Goal: Transaction & Acquisition: Purchase product/service

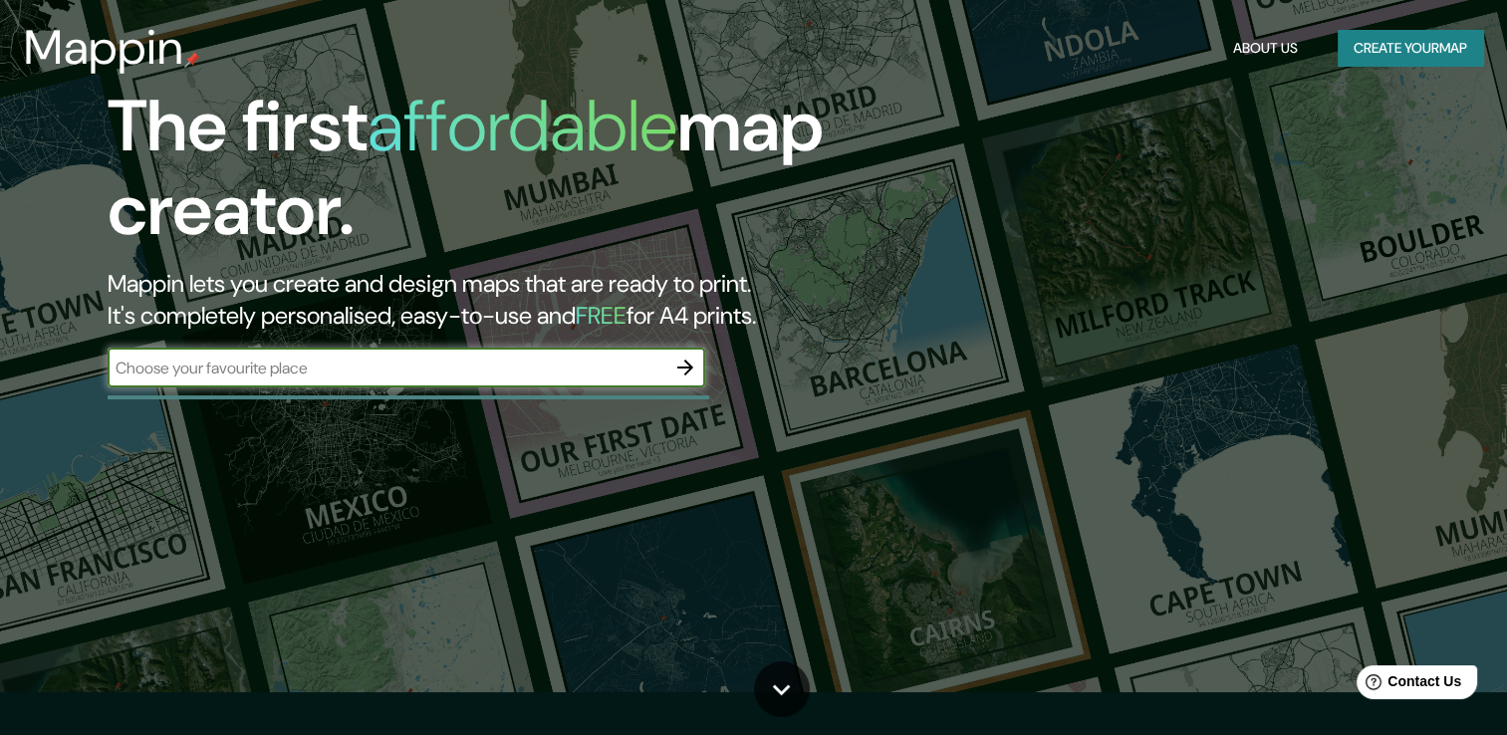
scroll to position [100, 0]
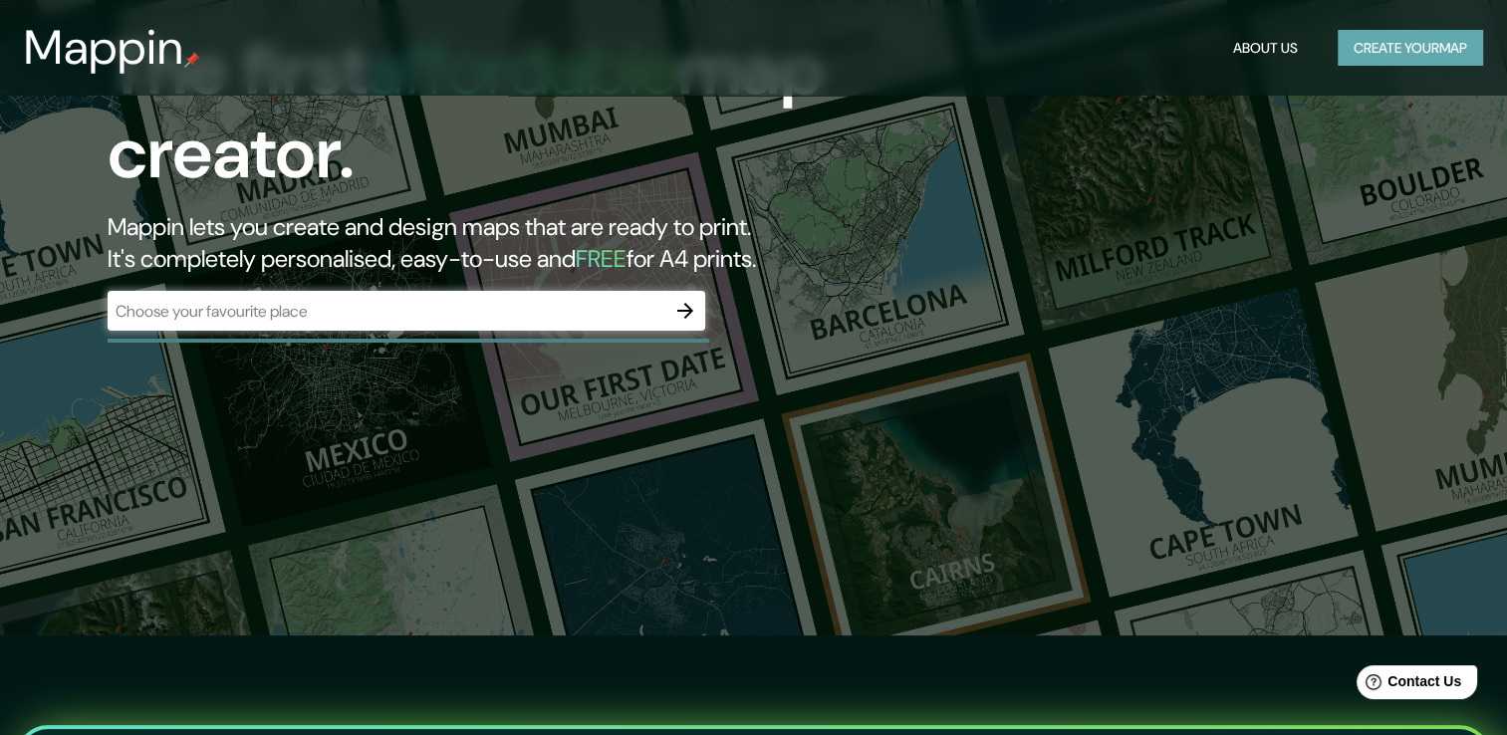
click at [1434, 52] on button "Create your map" at bounding box center [1410, 48] width 145 height 37
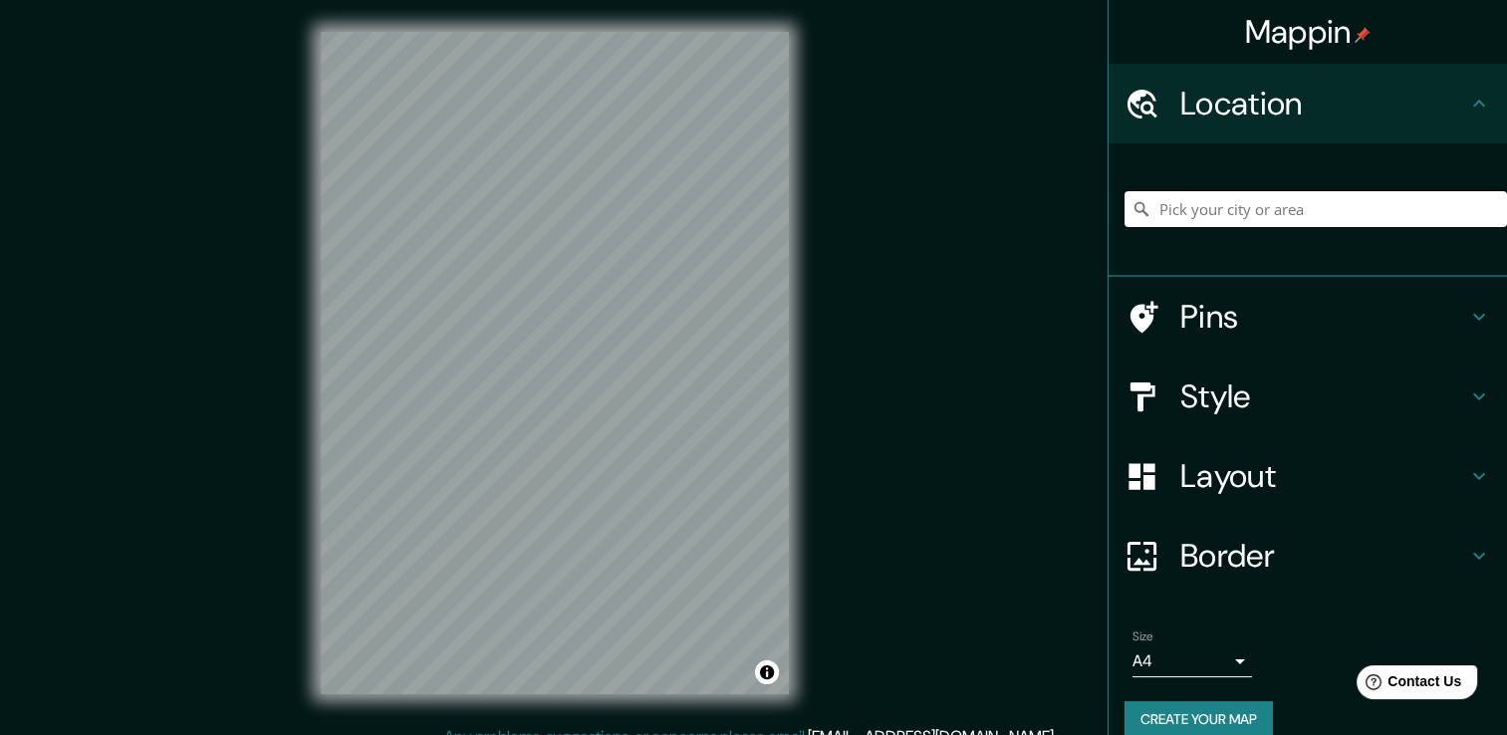
click at [1165, 209] on input "Pick your city or area" at bounding box center [1316, 209] width 383 height 36
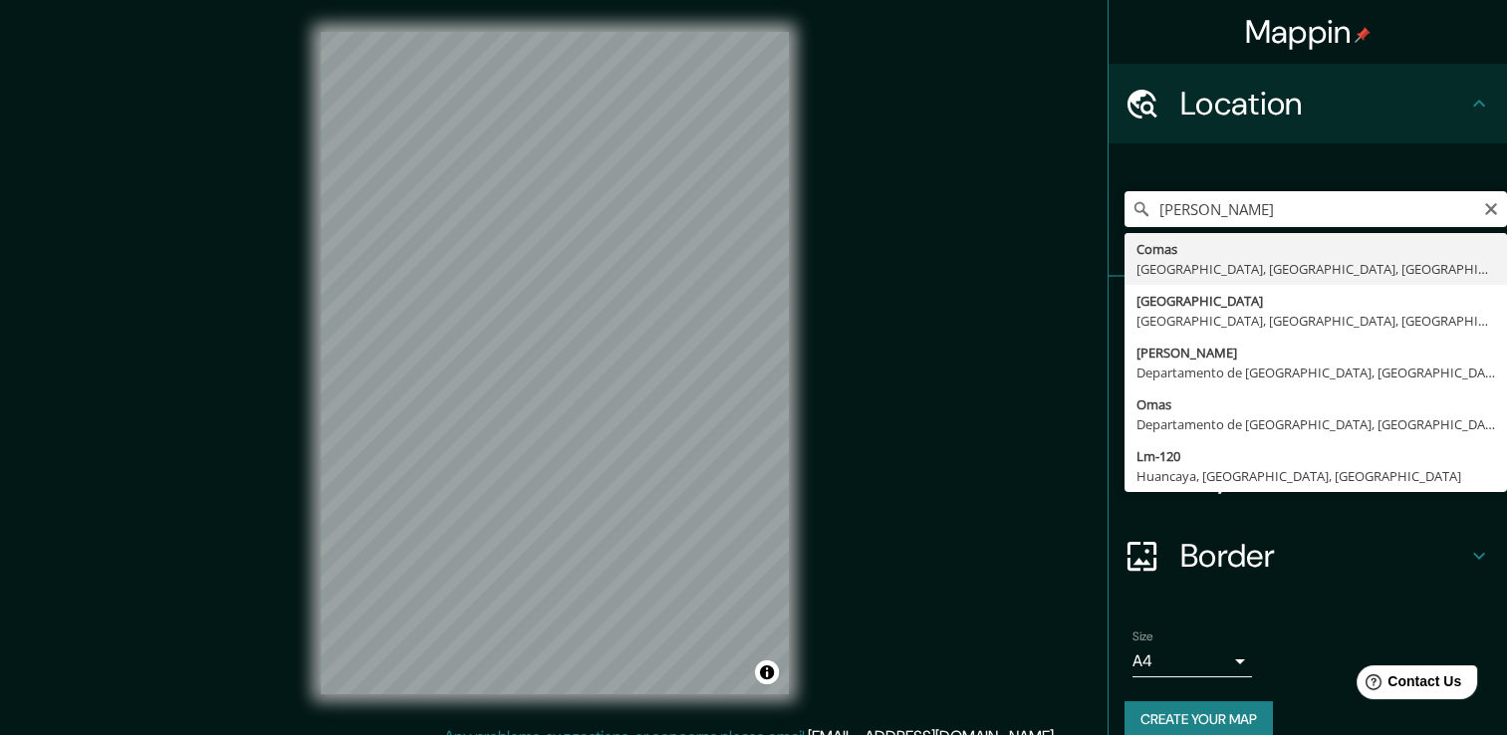
type input "Comas, [GEOGRAPHIC_DATA], [GEOGRAPHIC_DATA], [GEOGRAPHIC_DATA]"
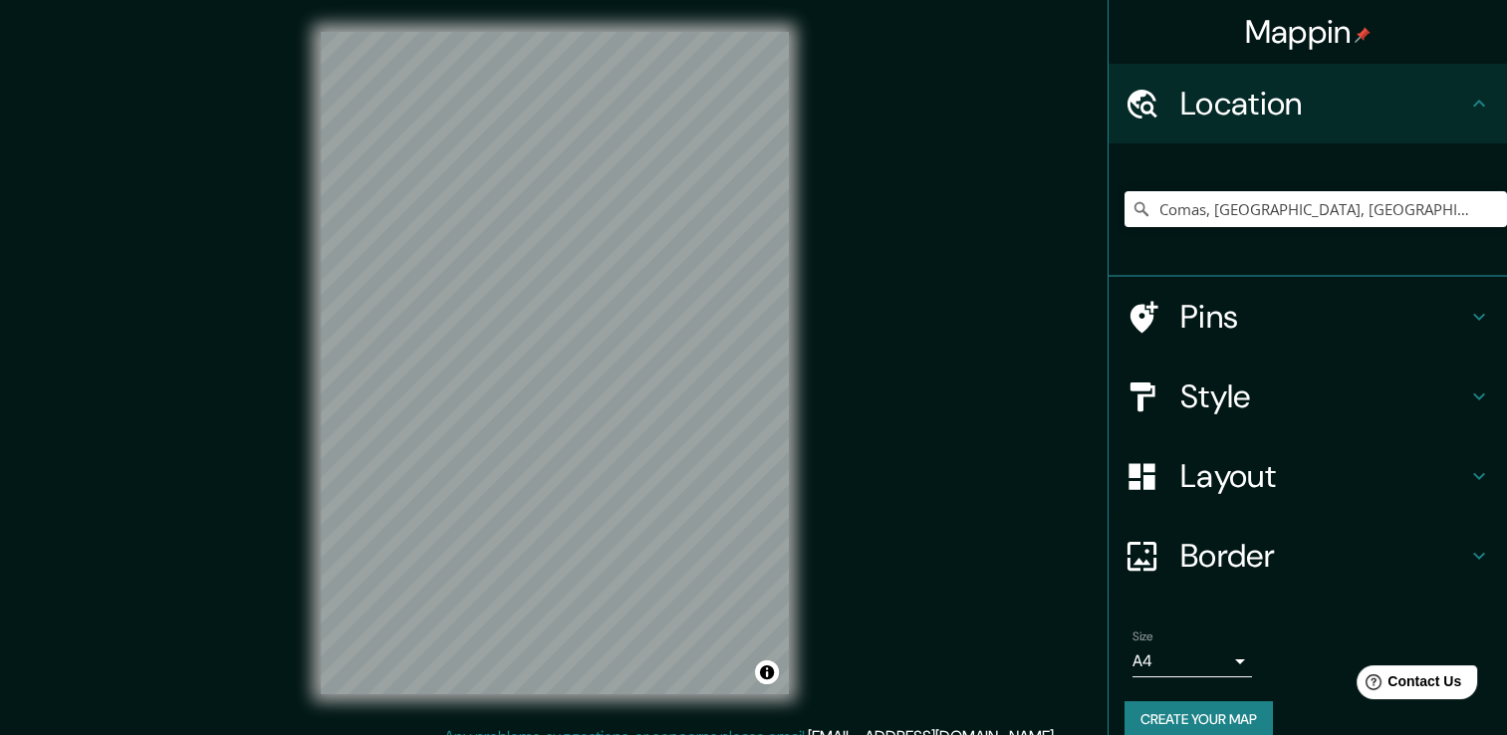
click at [1467, 313] on icon at bounding box center [1479, 317] width 24 height 24
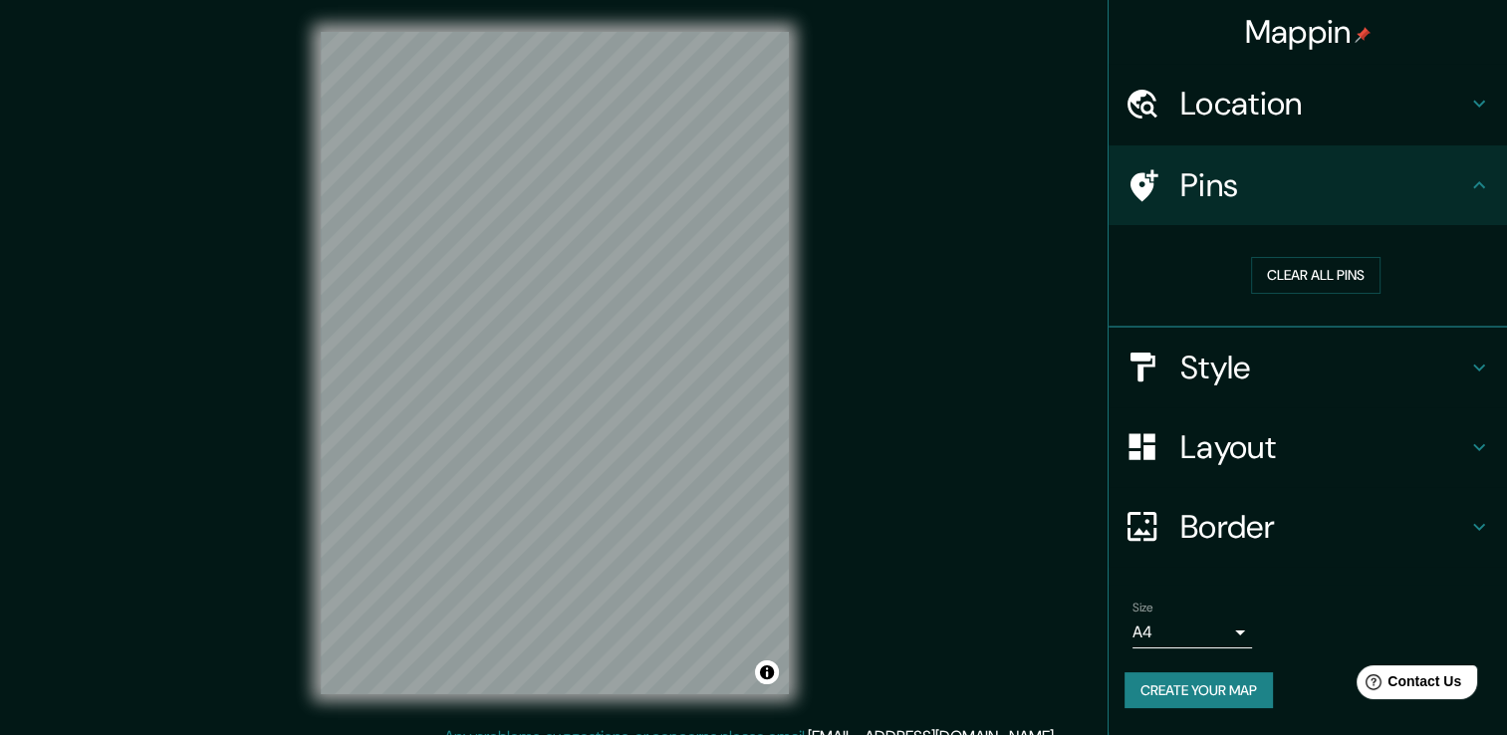
click at [1462, 361] on h4 "Style" at bounding box center [1323, 368] width 287 height 40
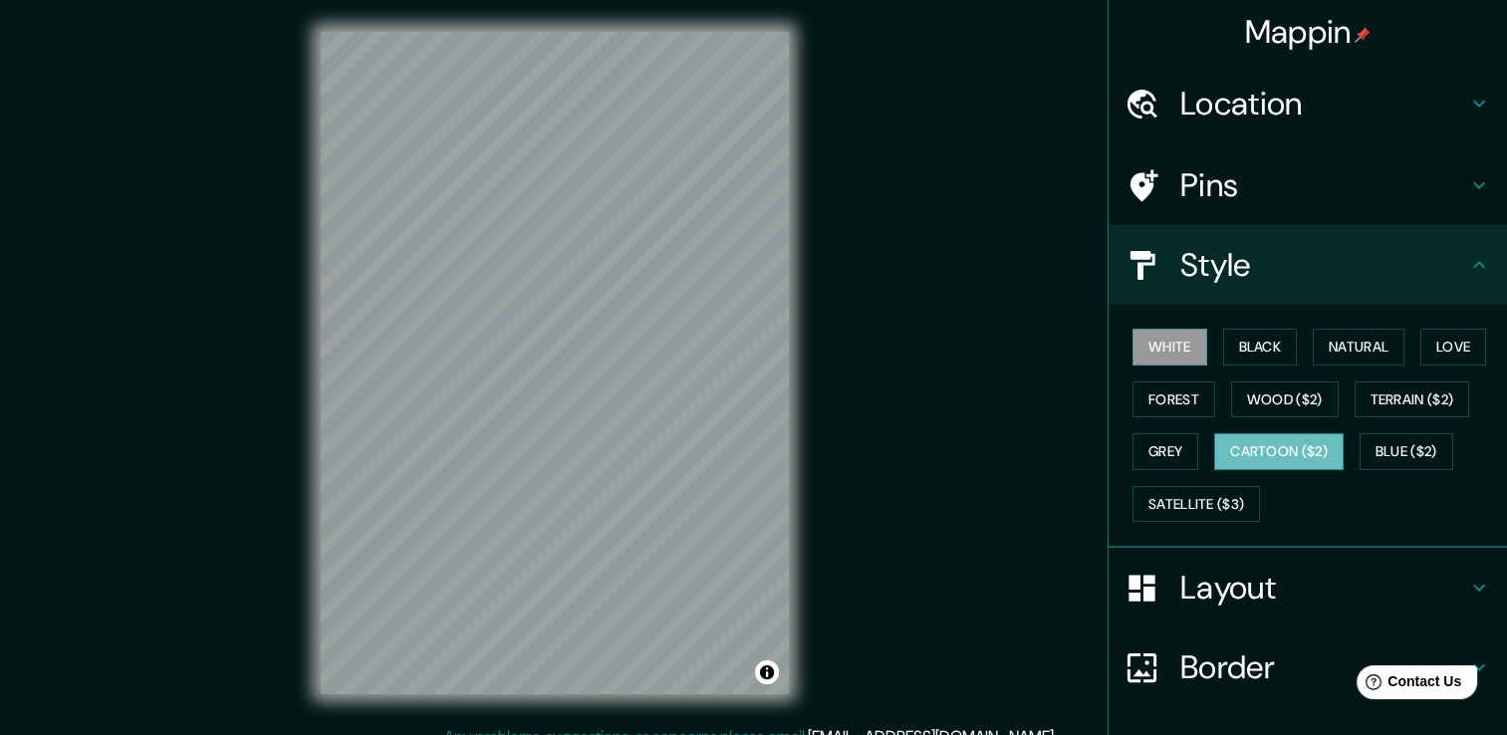
click at [1246, 455] on button "Cartoon ($2)" at bounding box center [1279, 451] width 130 height 37
click at [799, 440] on div "© Mapbox © OpenStreetMap Improve this map" at bounding box center [555, 362] width 532 height 725
click at [809, 484] on div "© Mapbox © OpenStreetMap Improve this map" at bounding box center [555, 362] width 532 height 725
click at [1148, 349] on button "White" at bounding box center [1170, 347] width 75 height 37
click at [1264, 350] on button "Black" at bounding box center [1260, 347] width 75 height 37
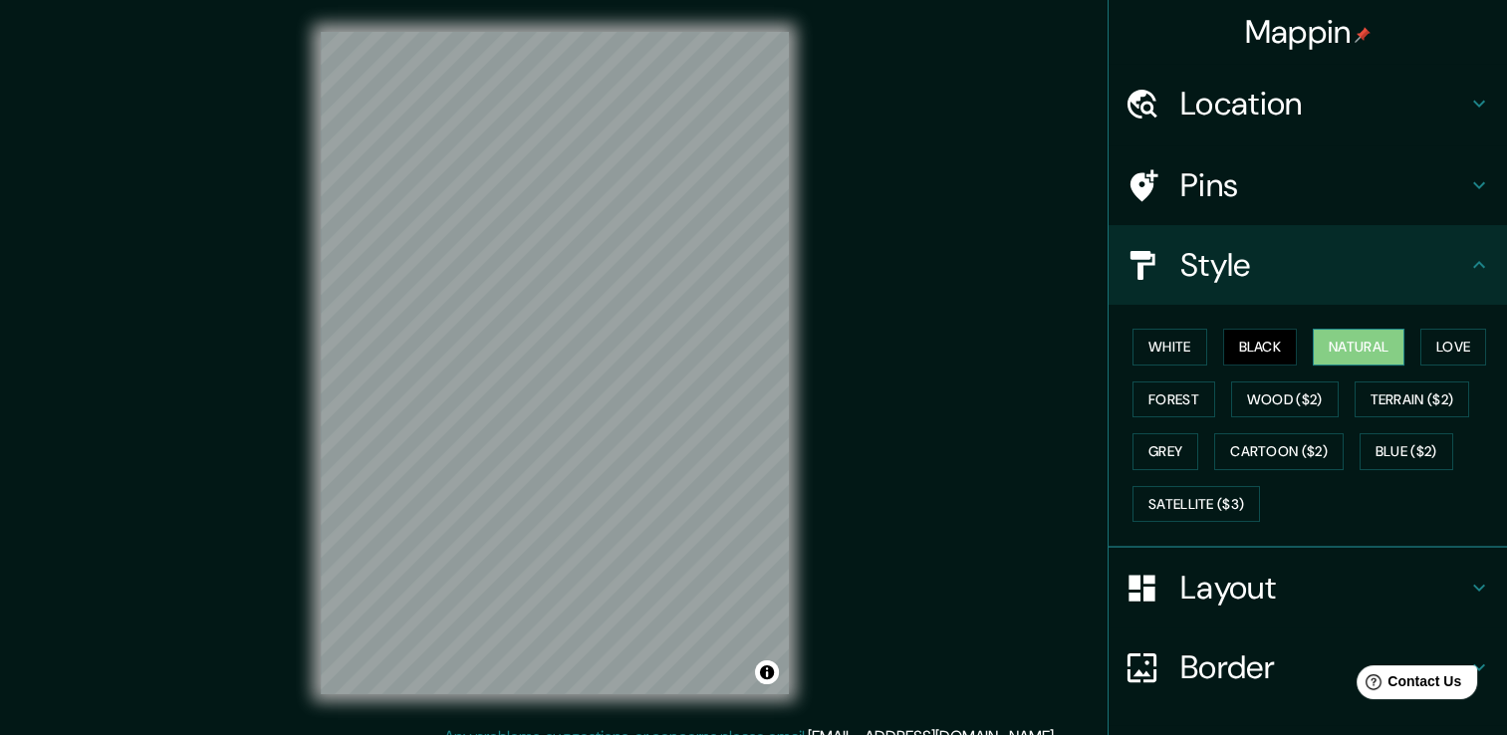
click at [1339, 354] on button "Natural" at bounding box center [1359, 347] width 92 height 37
click at [1263, 455] on button "Cartoon ($2)" at bounding box center [1279, 451] width 130 height 37
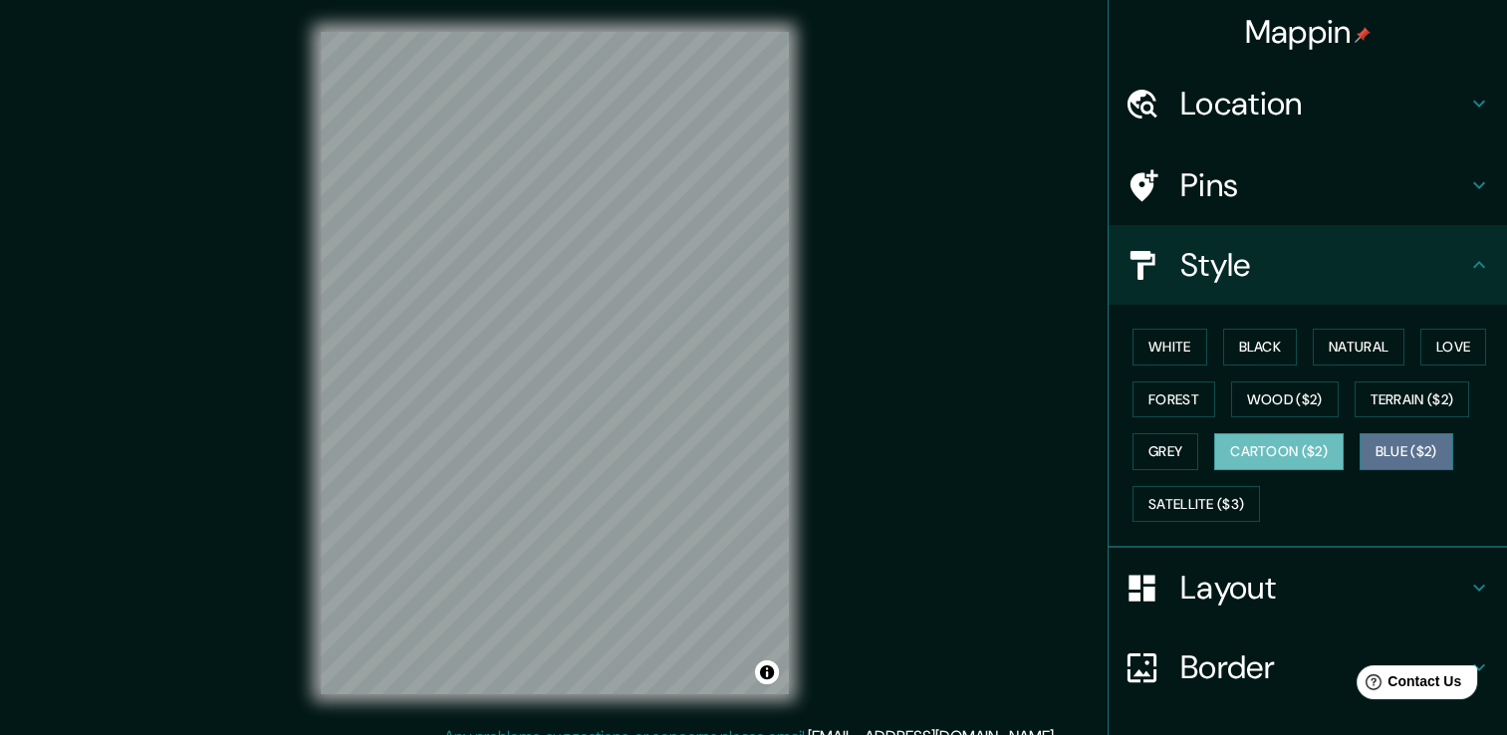
click at [1390, 437] on button "Blue ($2)" at bounding box center [1407, 451] width 94 height 37
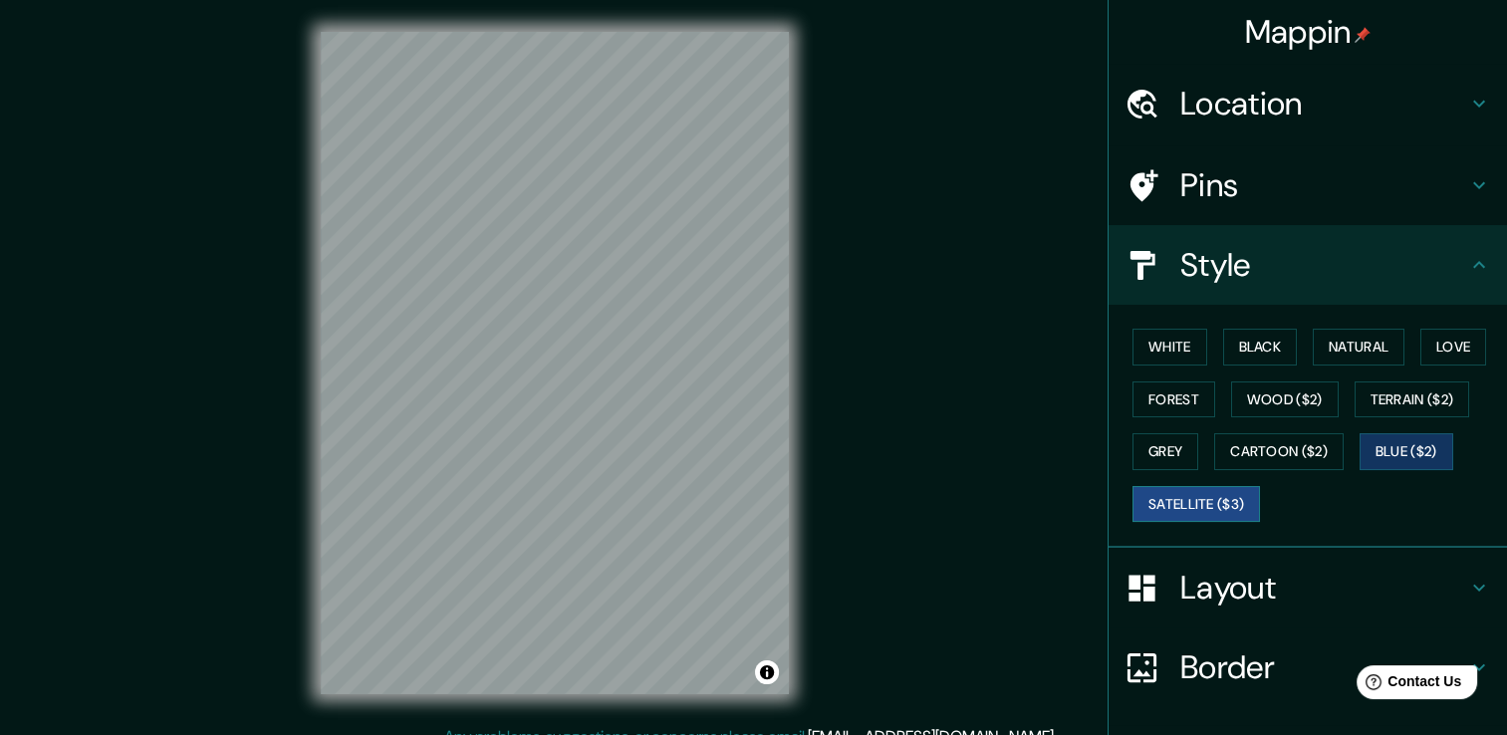
click at [1157, 502] on button "Satellite ($3)" at bounding box center [1197, 504] width 128 height 37
click at [1175, 445] on button "Grey" at bounding box center [1166, 451] width 66 height 37
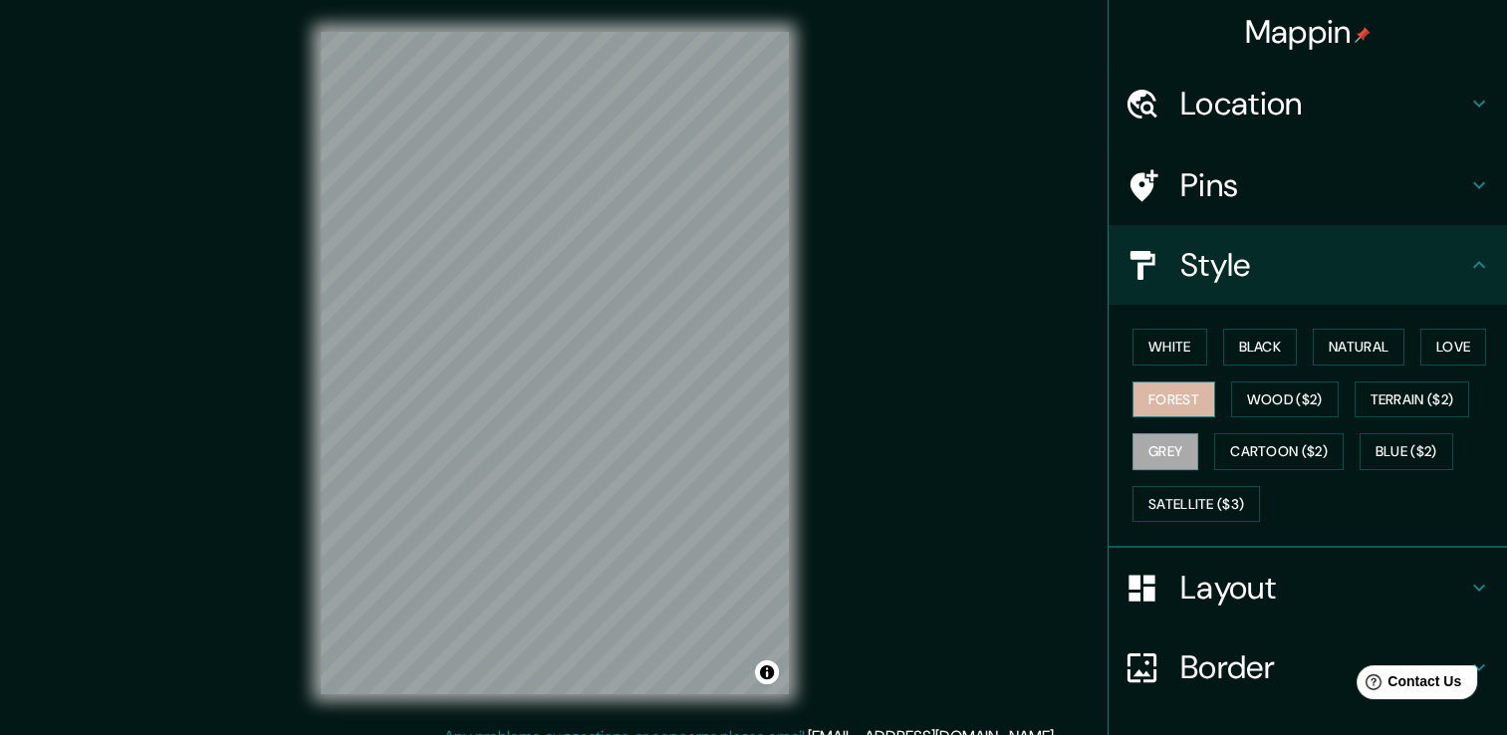
click at [1168, 396] on button "Forest" at bounding box center [1174, 400] width 83 height 37
click at [1158, 345] on button "White" at bounding box center [1170, 347] width 75 height 37
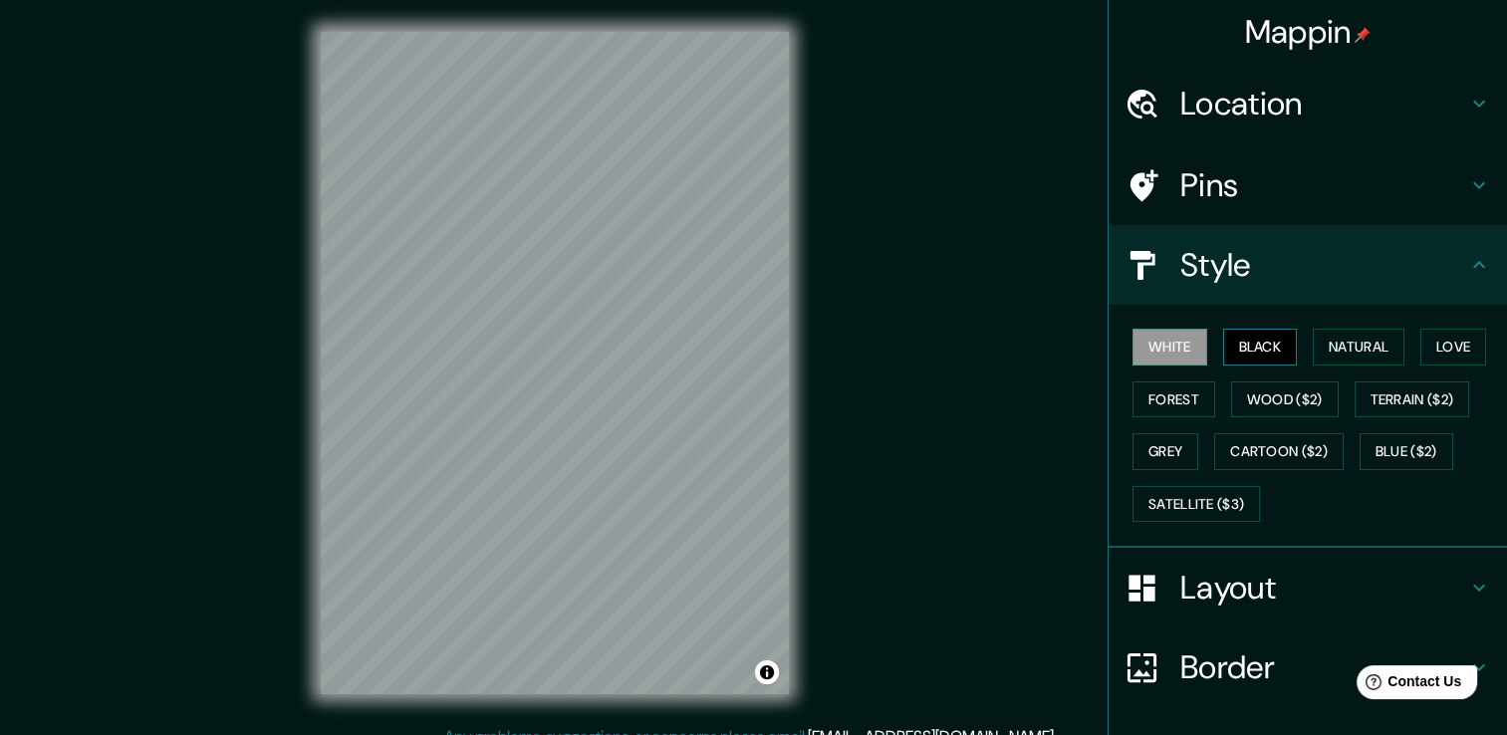
click at [1242, 356] on button "Black" at bounding box center [1260, 347] width 75 height 37
click at [1323, 349] on button "Natural" at bounding box center [1359, 347] width 92 height 37
